Goal: Book appointment/travel/reservation

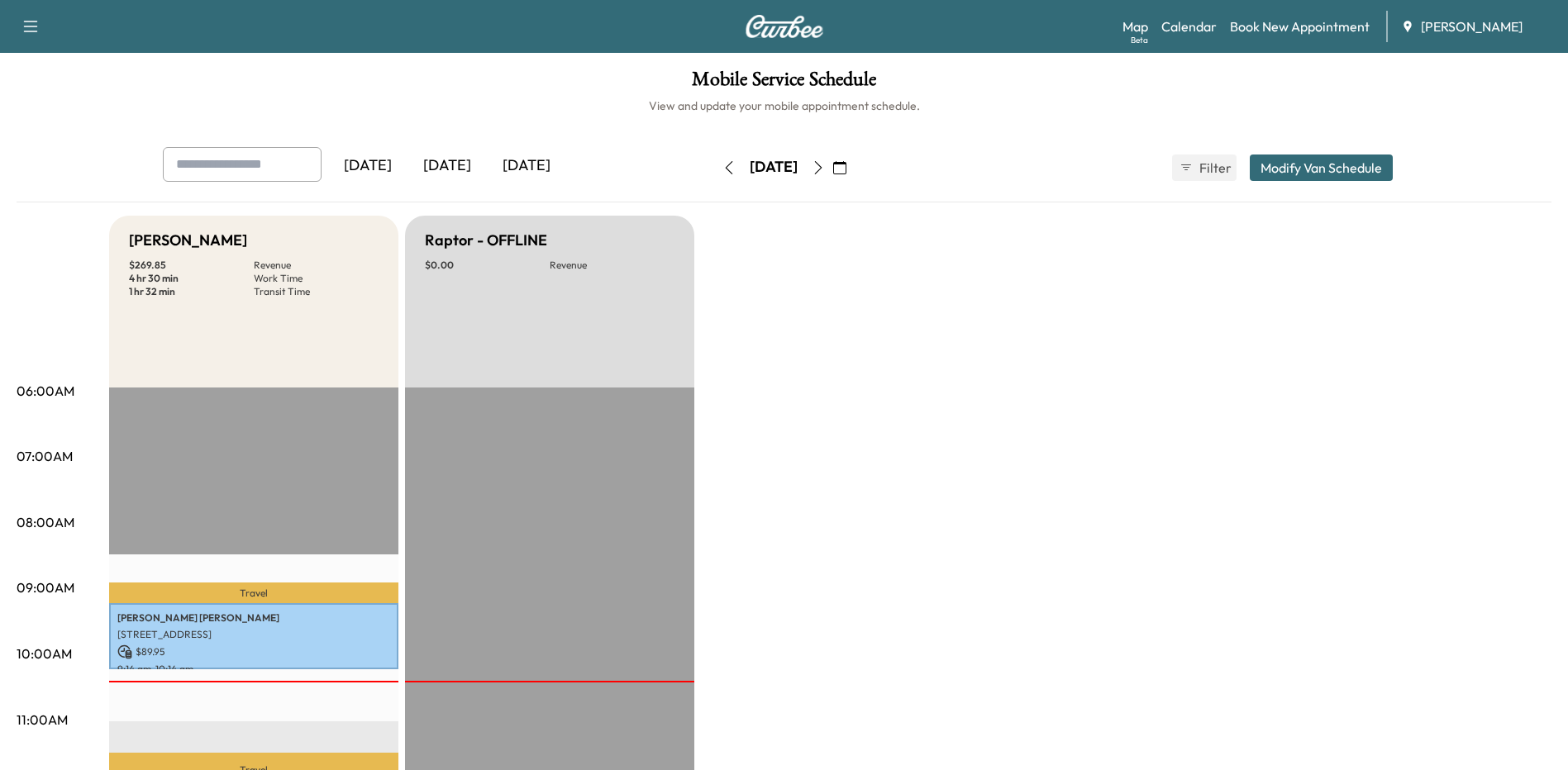
scroll to position [331, 0]
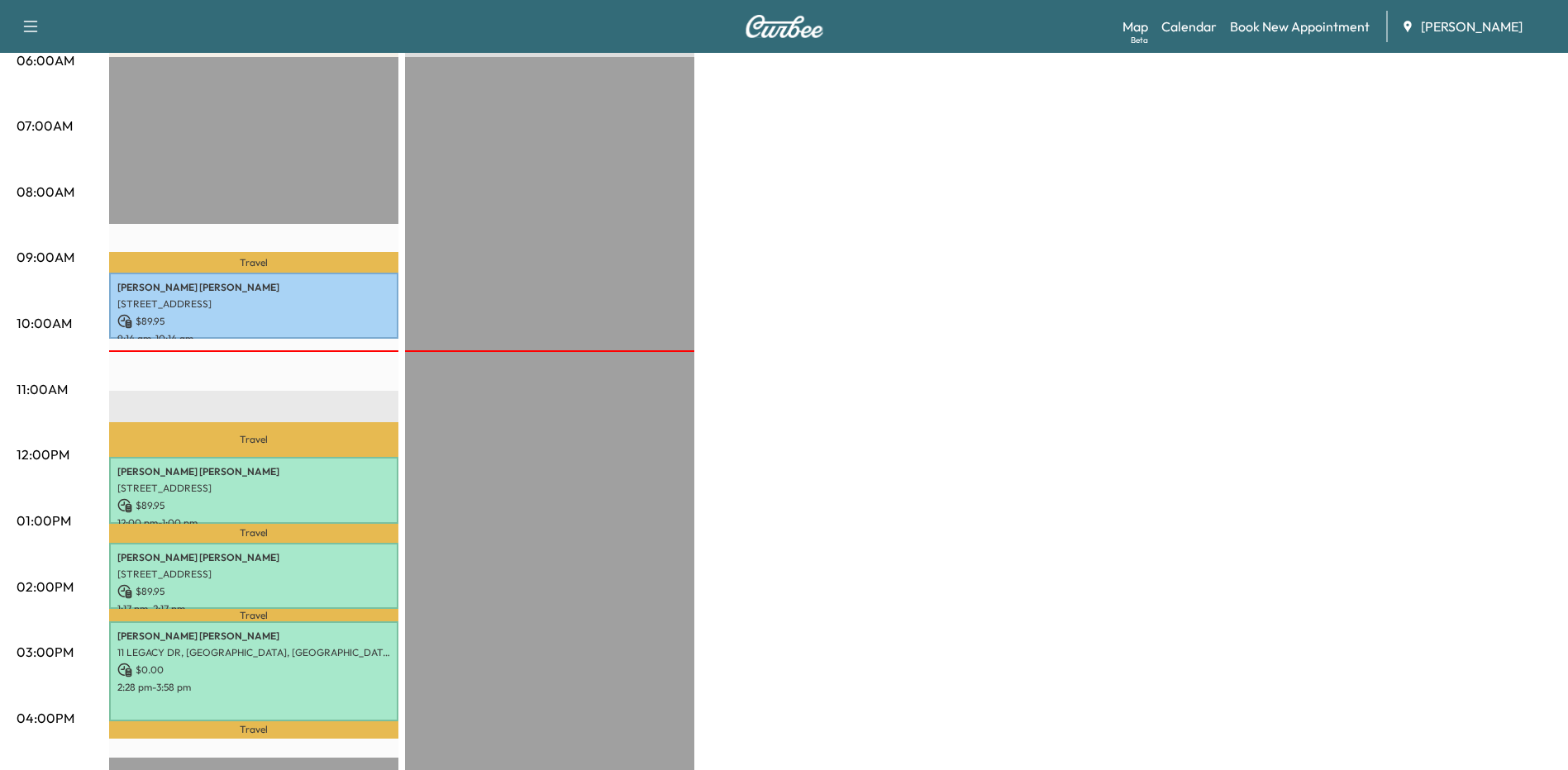
click at [1493, 596] on div "Bronco - [PERSON_NAME] $ 269.85 Revenue 4 hr 30 min Work Time 1 hr 32 min Trans…" at bounding box center [829, 505] width 1442 height 1240
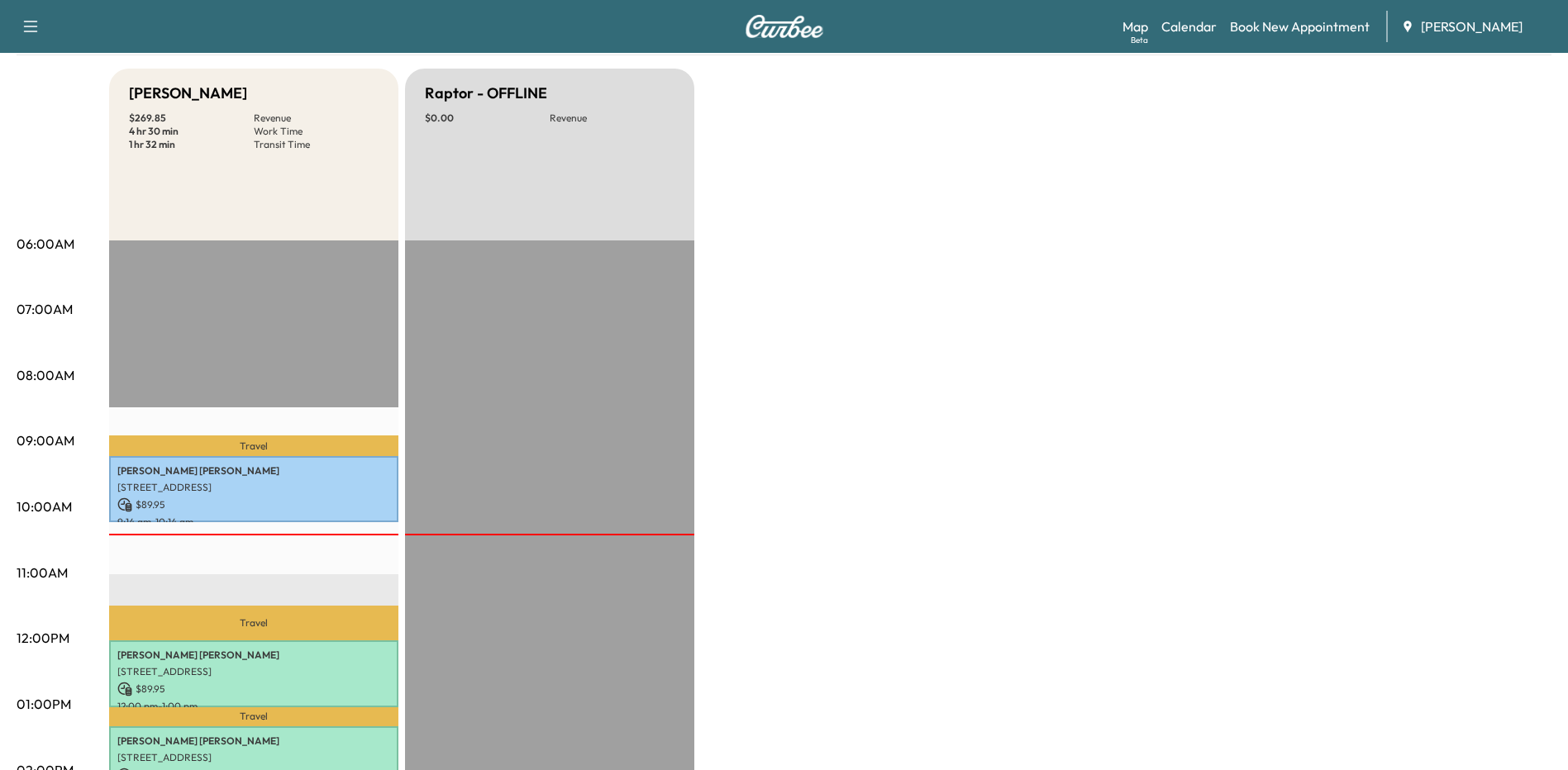
scroll to position [0, 0]
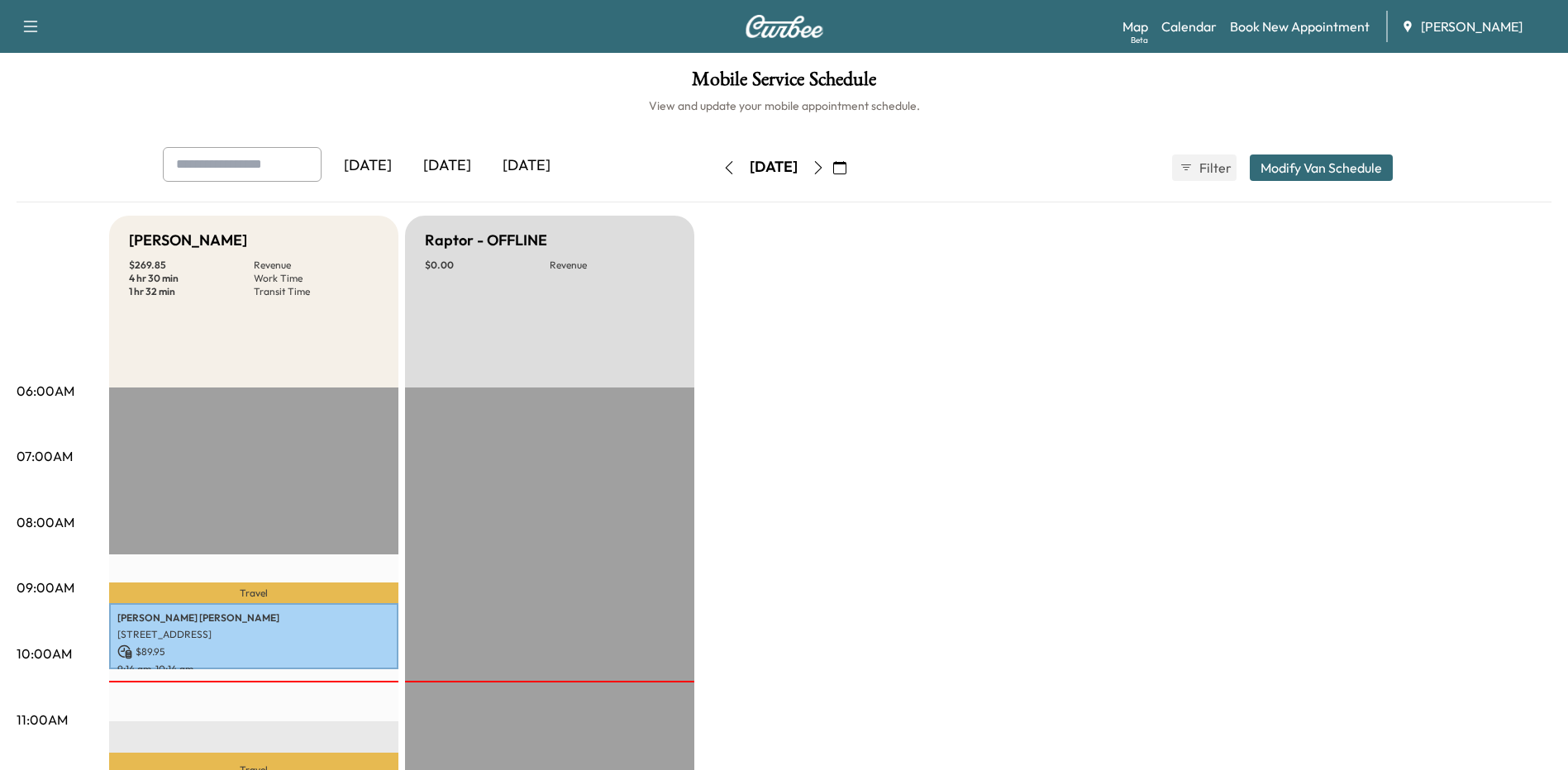
click at [832, 168] on button "button" at bounding box center [818, 168] width 29 height 27
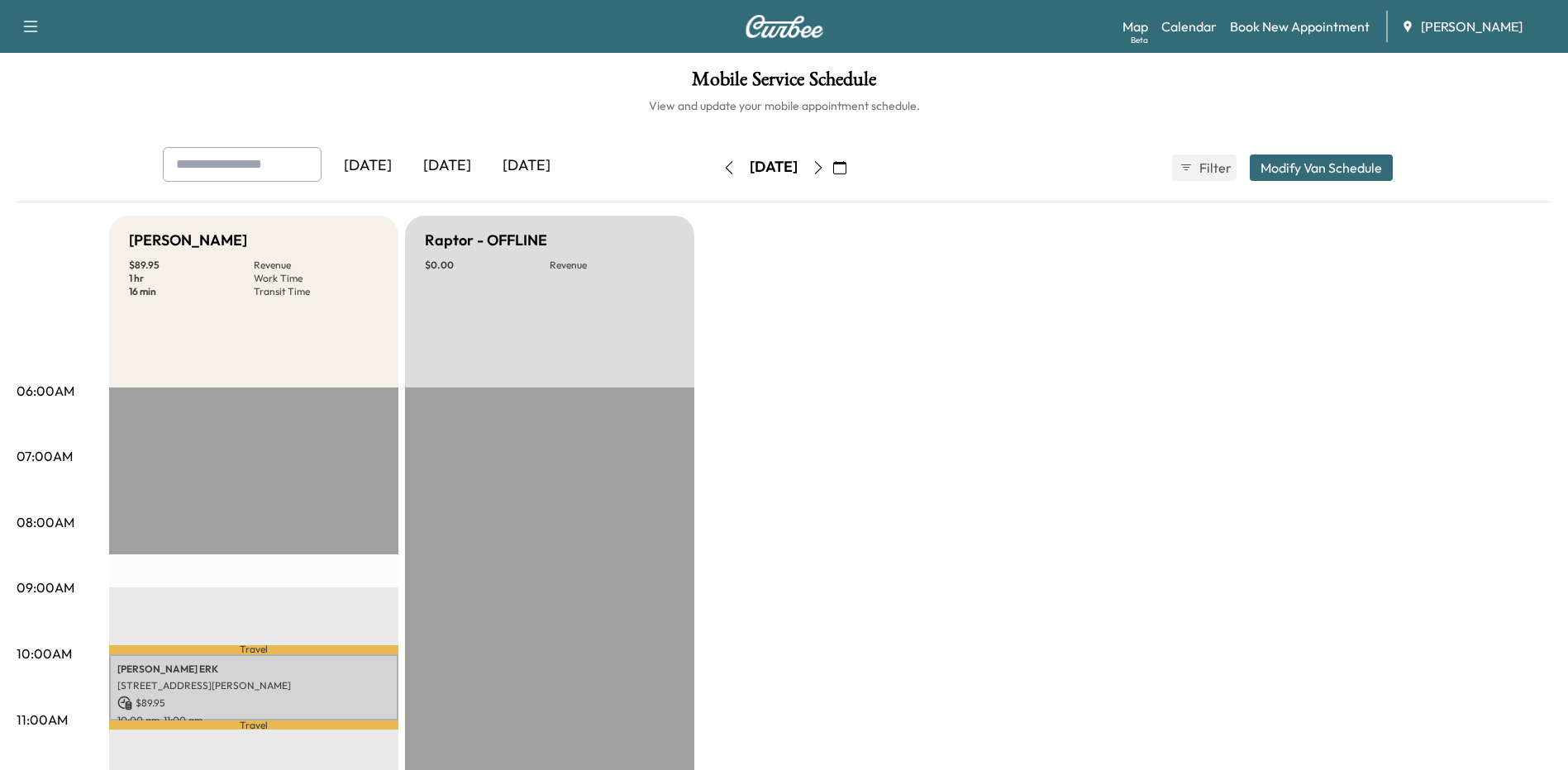
click at [722, 162] on icon "button" at bounding box center [728, 168] width 13 height 13
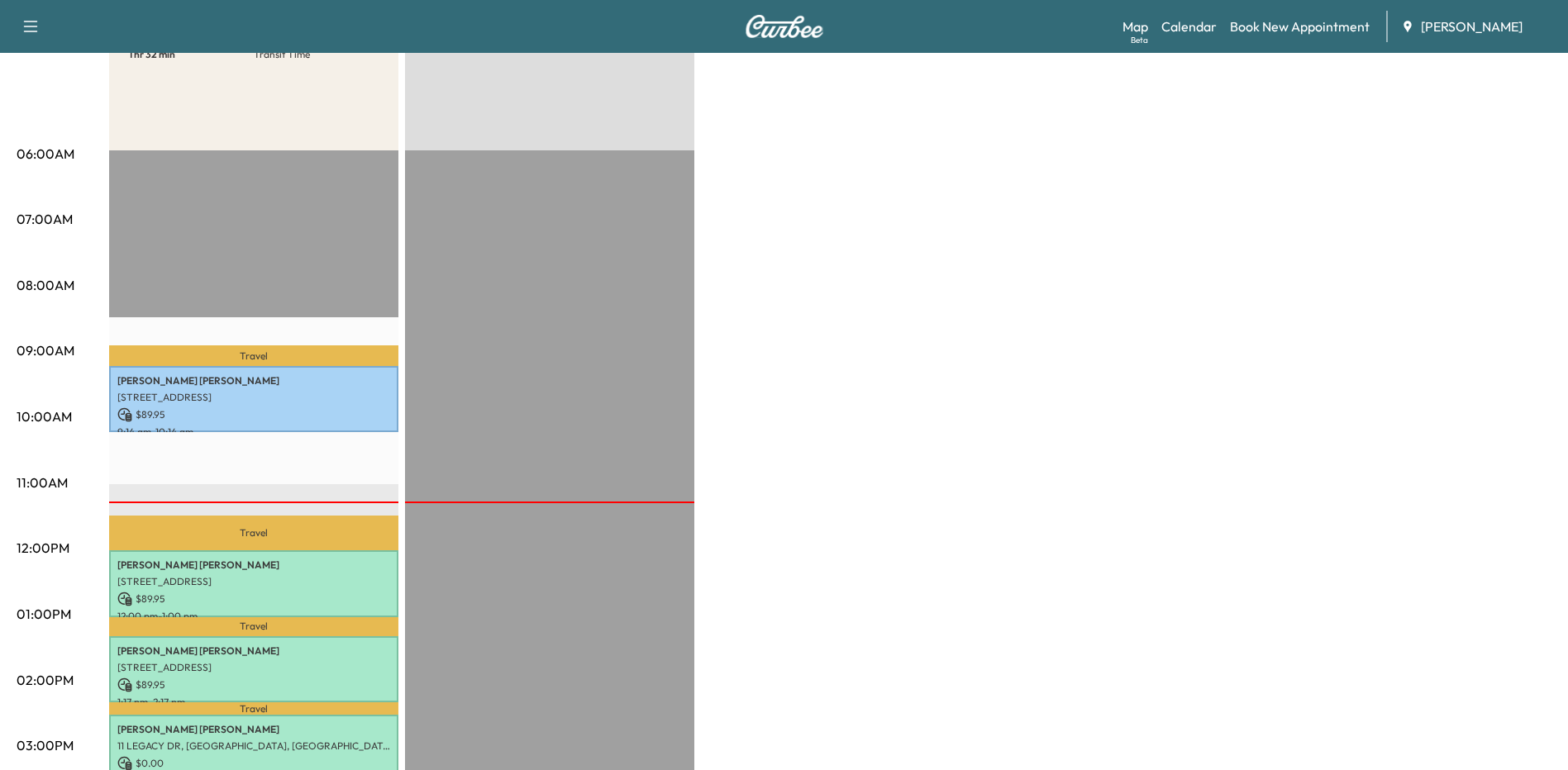
scroll to position [496, 0]
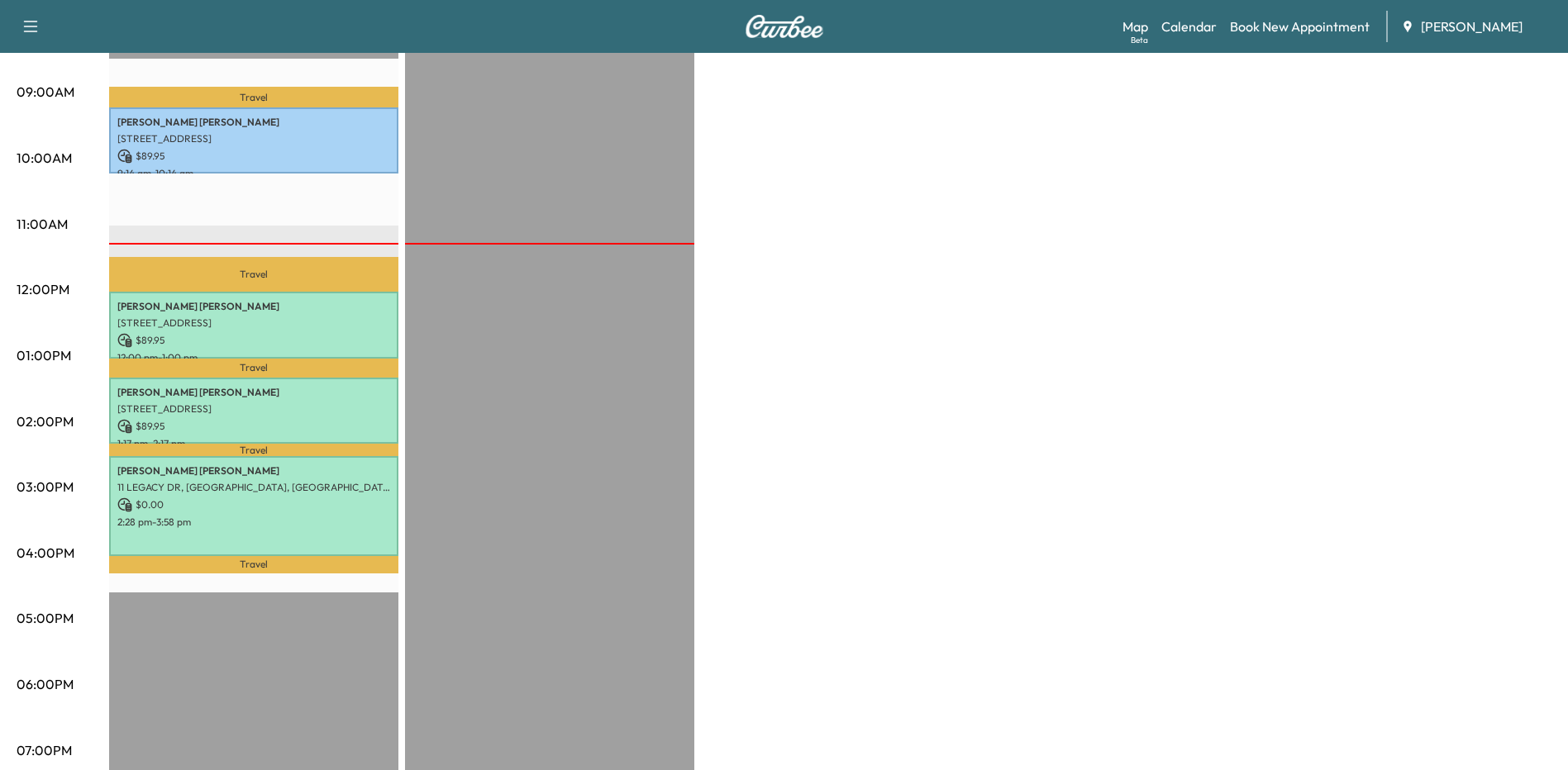
click at [966, 328] on div "Bronco - [PERSON_NAME] $ 269.85 Revenue 4 hr 30 min Work Time 1 hr 32 min Trans…" at bounding box center [829, 340] width 1442 height 1240
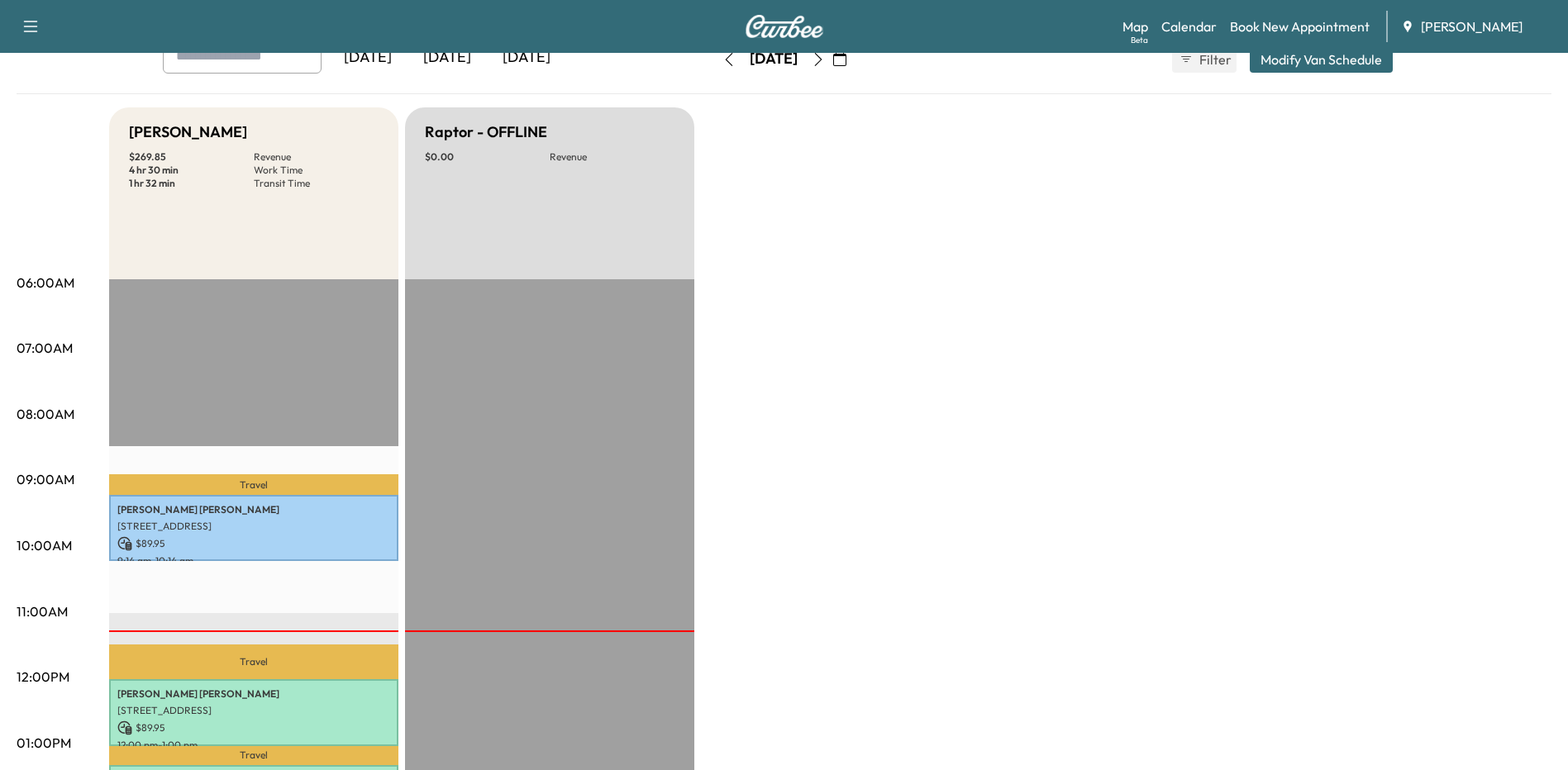
scroll to position [0, 0]
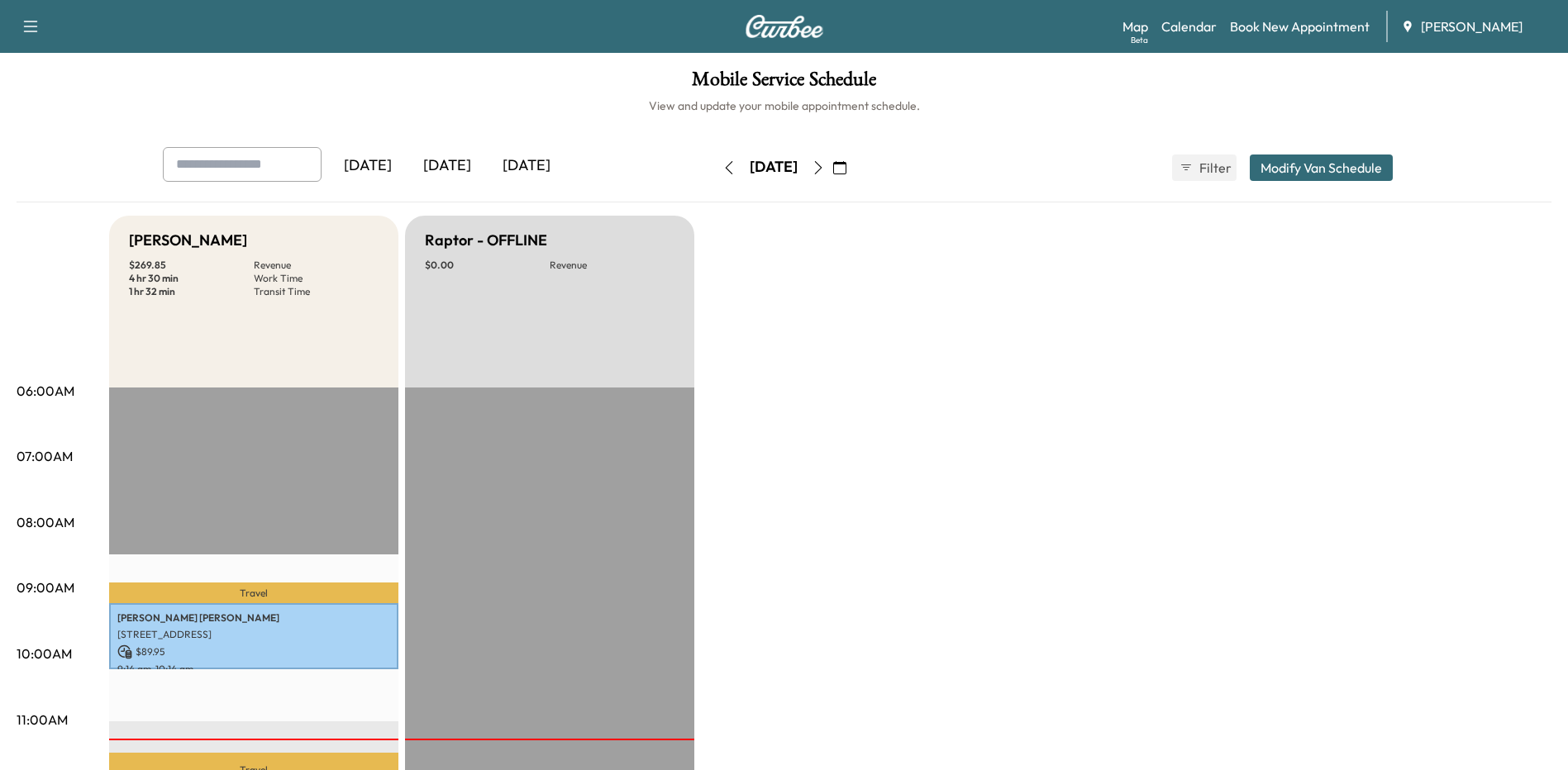
click at [854, 169] on button "button" at bounding box center [840, 168] width 29 height 27
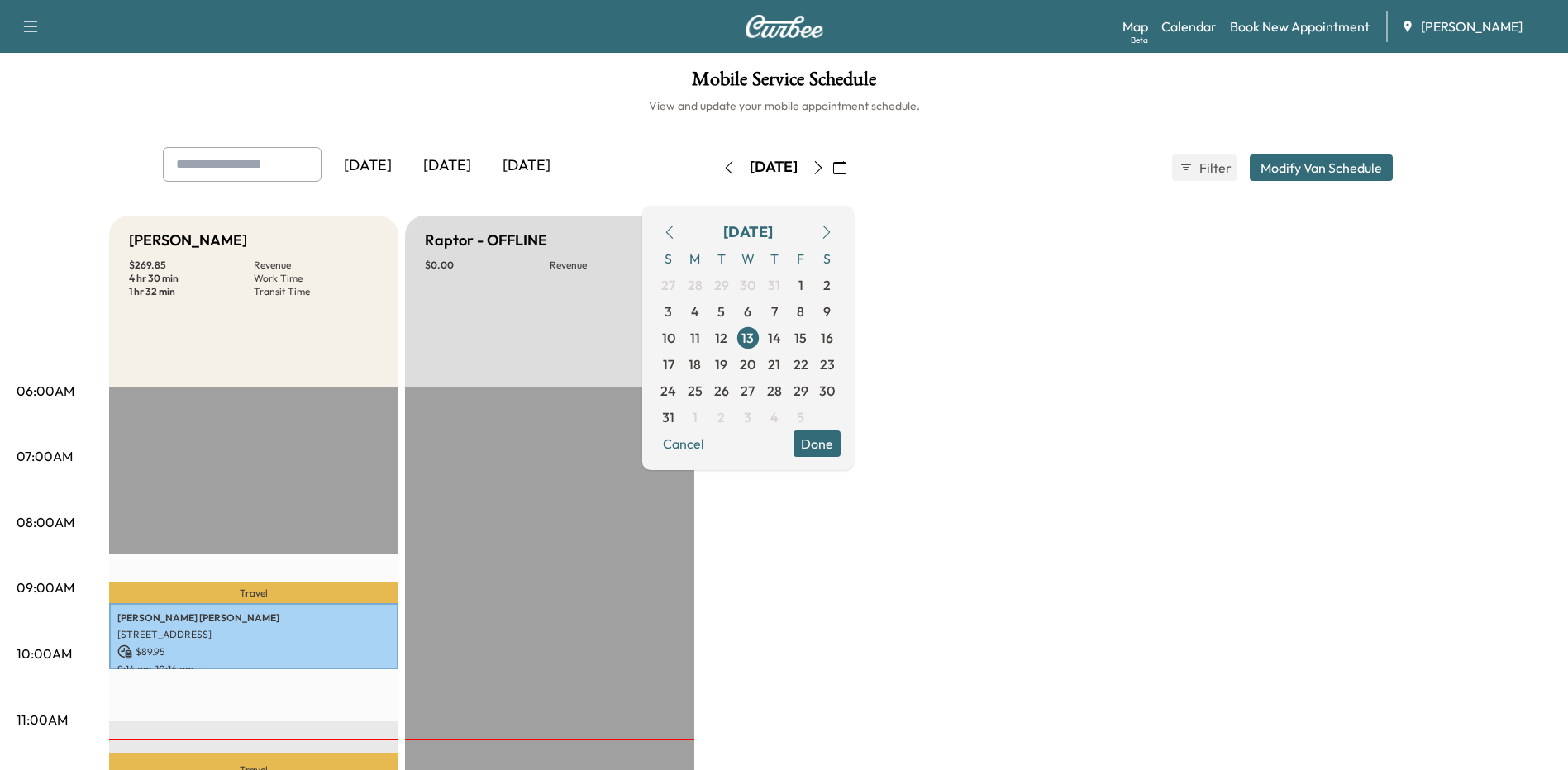
click at [807, 344] on span "15" at bounding box center [800, 338] width 12 height 20
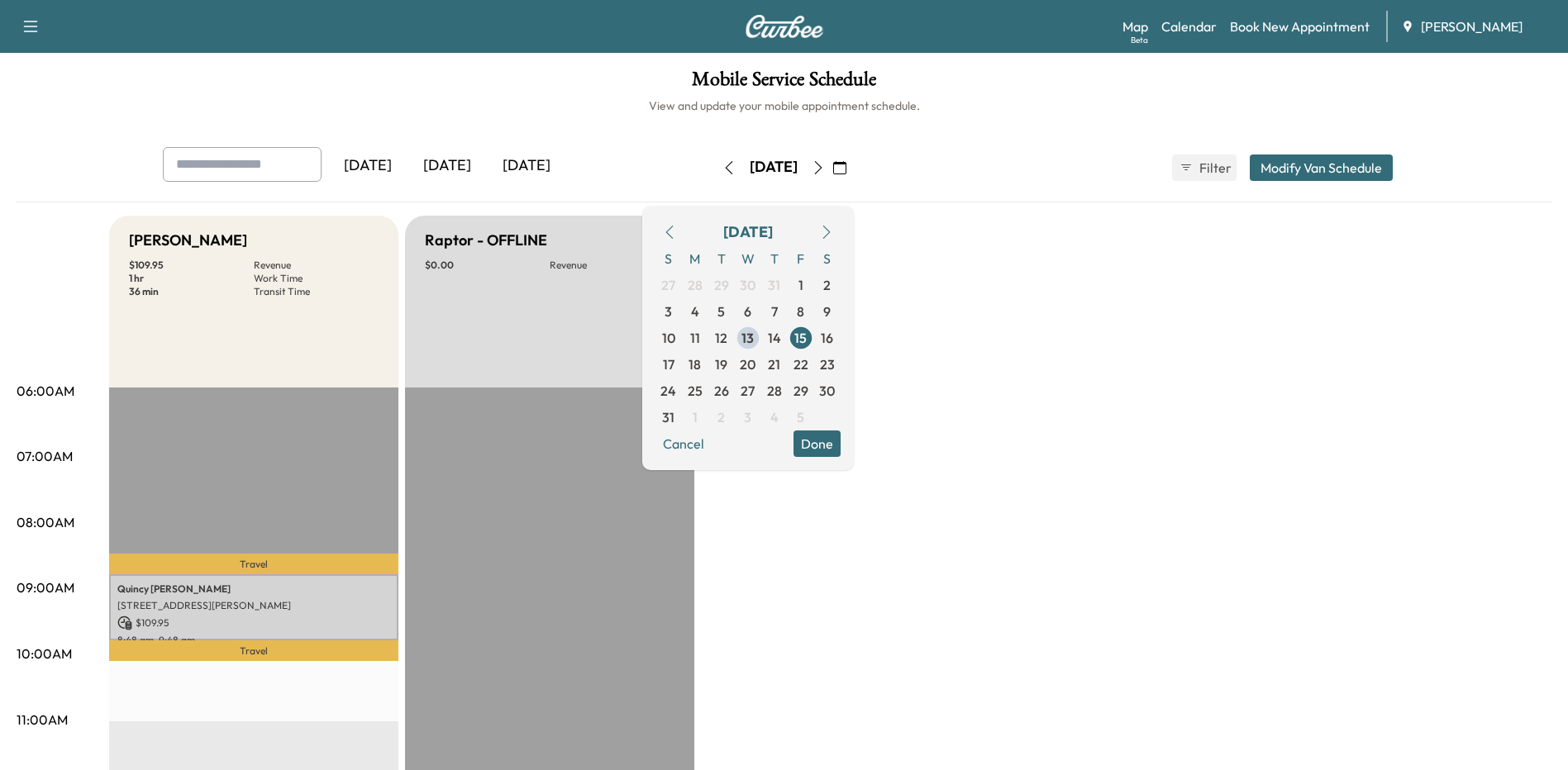
click at [437, 124] on div "Mobile Service Schedule View and update your mobile appointment schedule. [DATE…" at bounding box center [784, 762] width 1568 height 1419
click at [841, 455] on button "Done" at bounding box center [816, 443] width 48 height 27
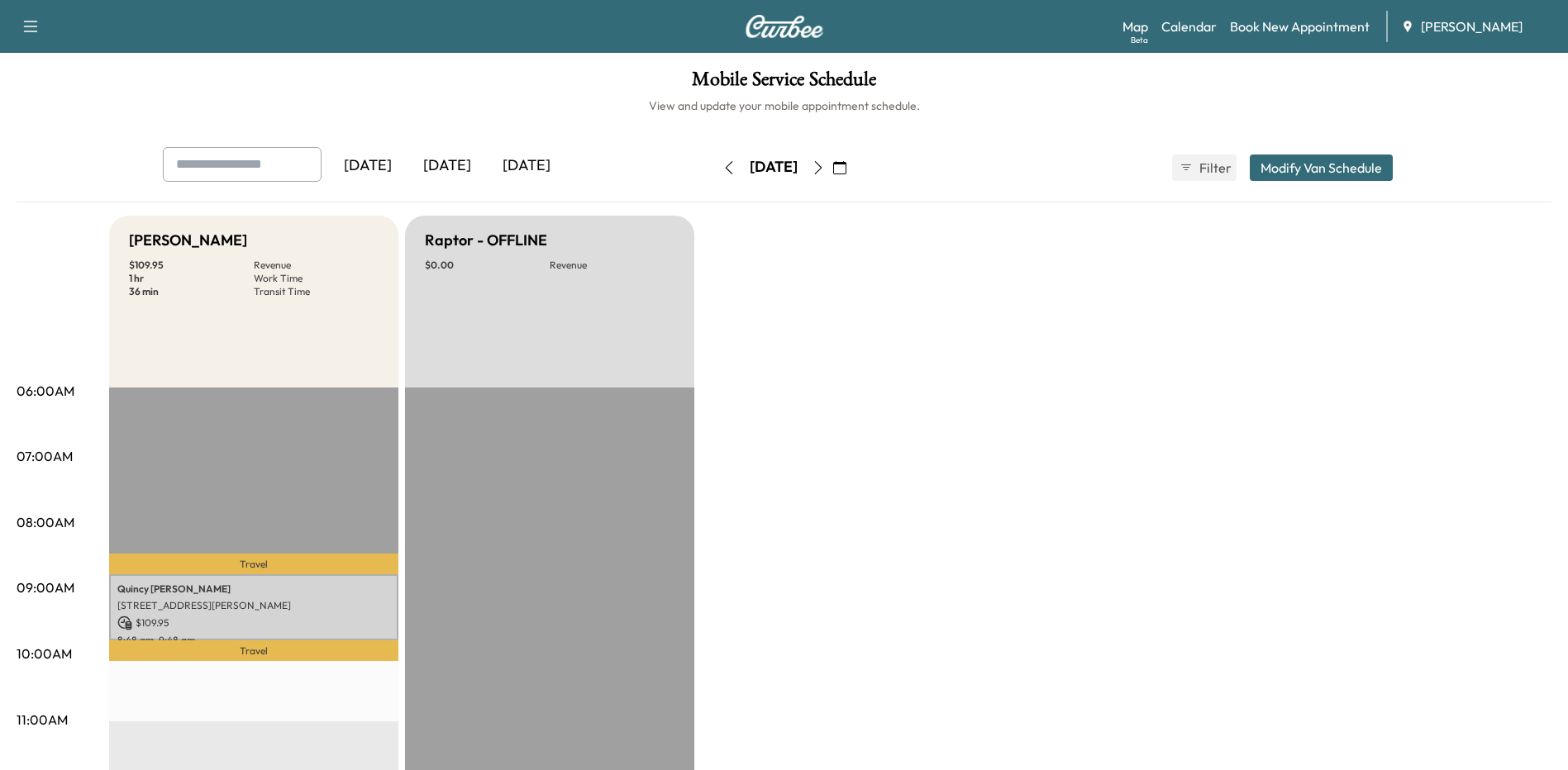
click at [714, 172] on button "button" at bounding box center [728, 168] width 29 height 27
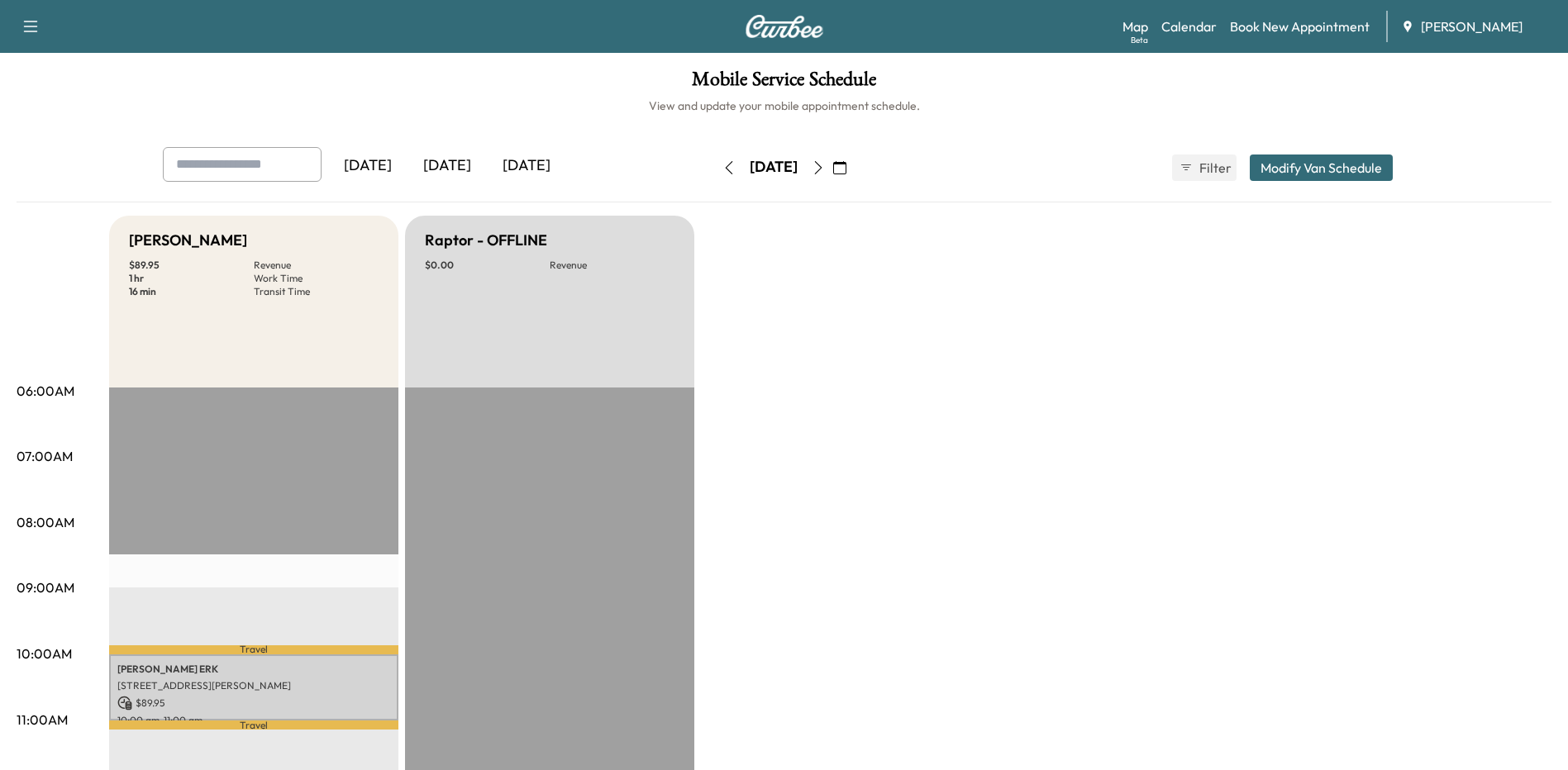
click at [722, 169] on icon "button" at bounding box center [728, 168] width 13 height 13
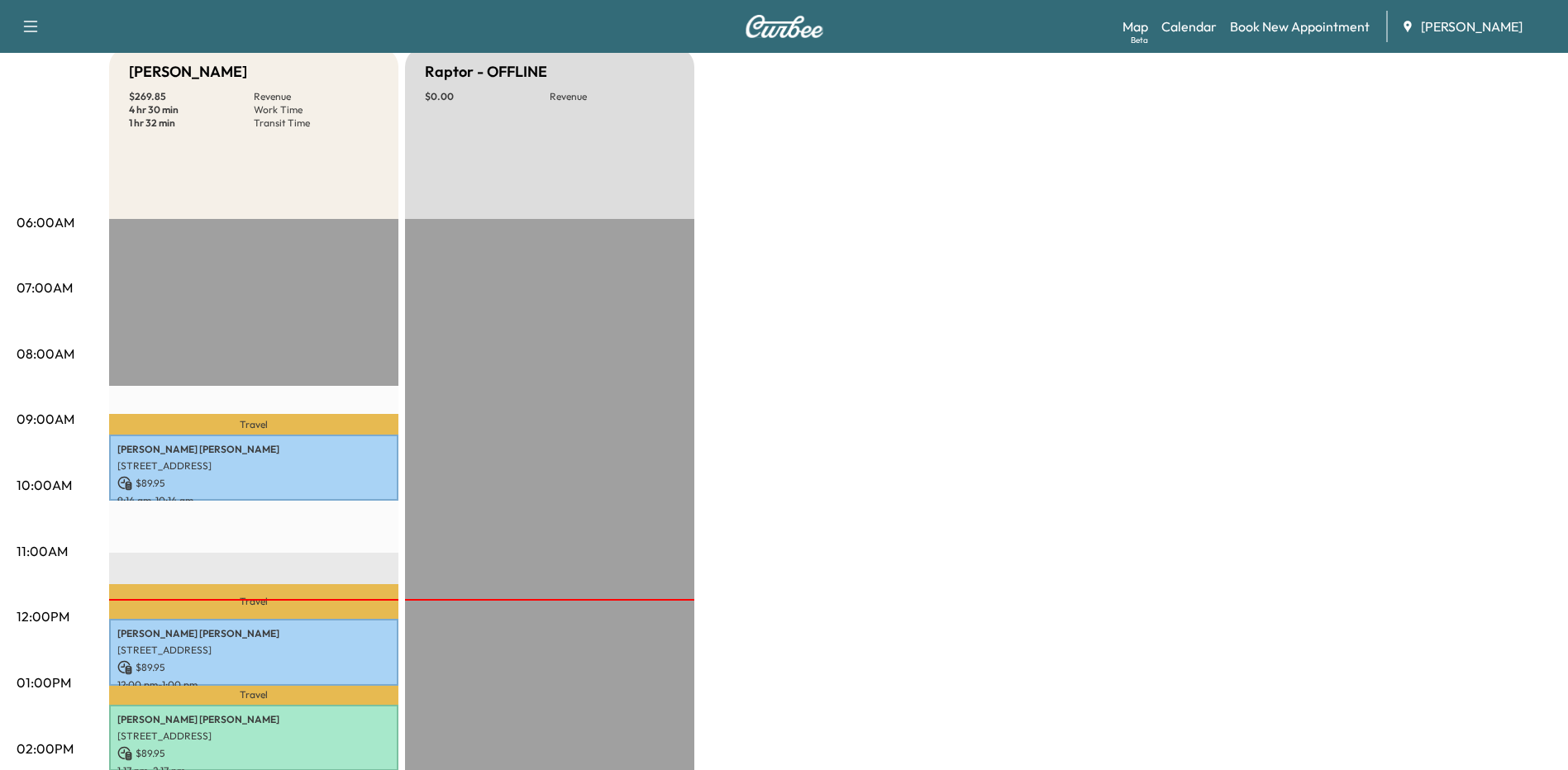
scroll to position [496, 0]
